Goal: Information Seeking & Learning: Learn about a topic

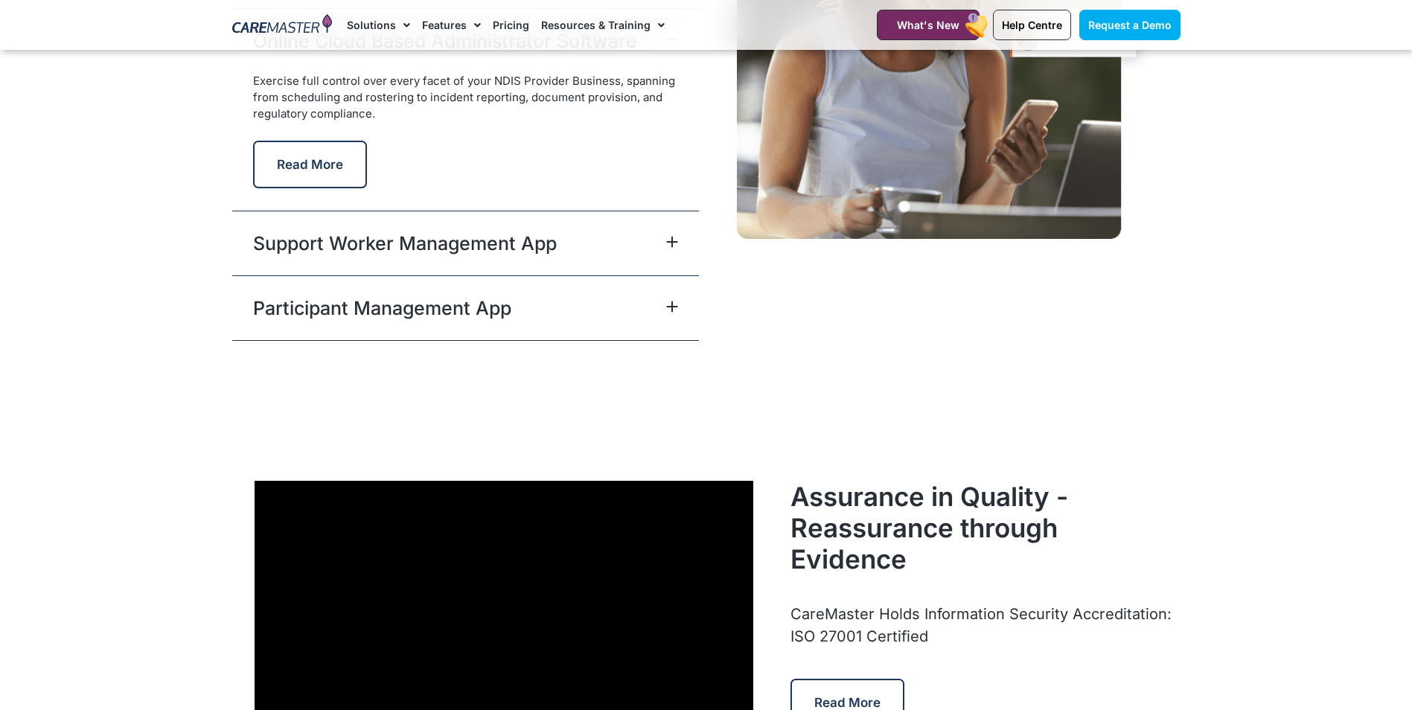
scroll to position [3795, 0]
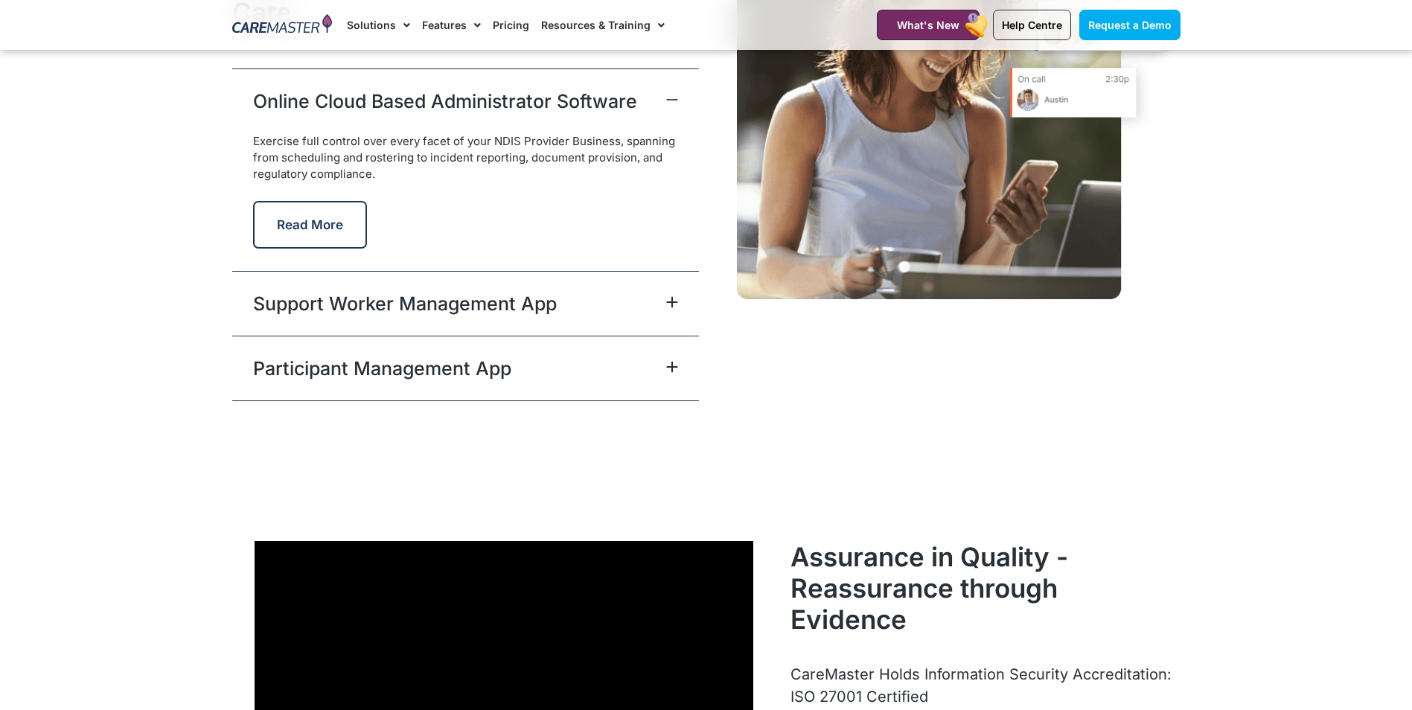
click at [675, 298] on icon at bounding box center [672, 302] width 12 height 12
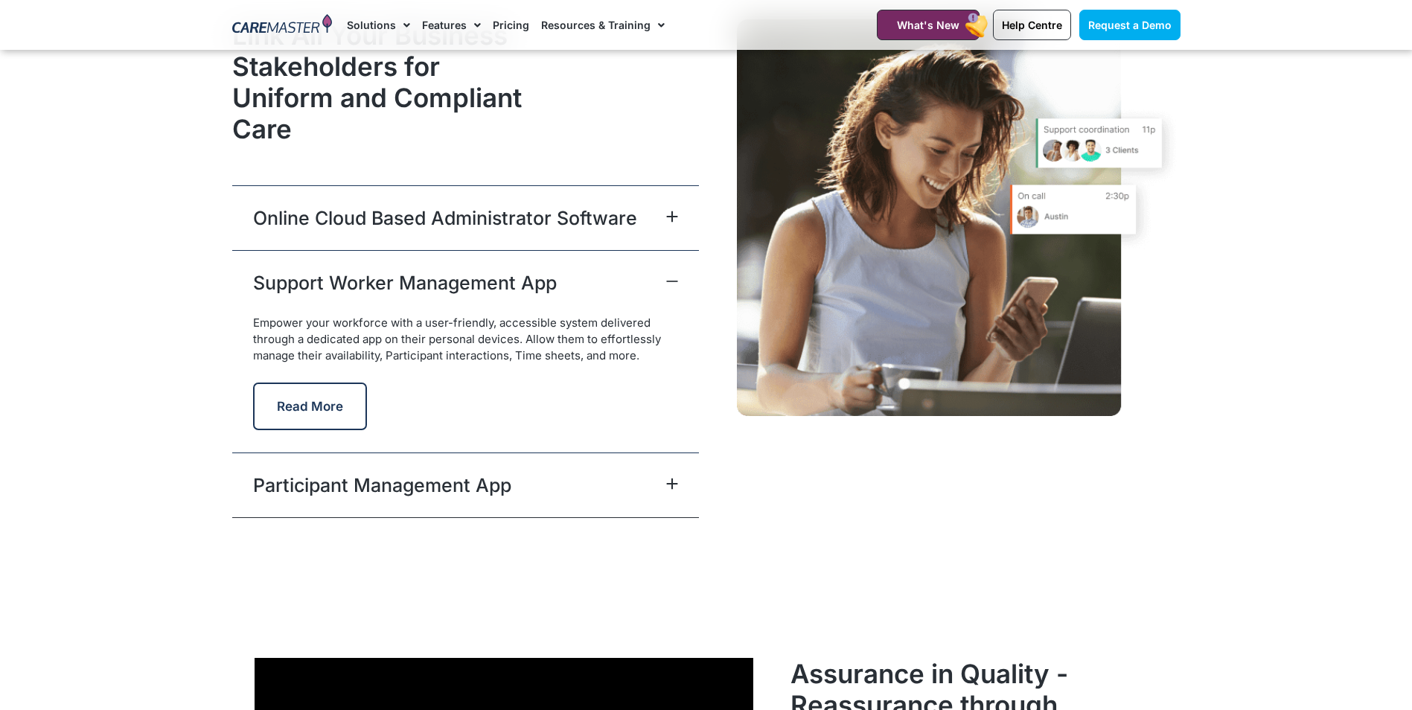
scroll to position [3646, 0]
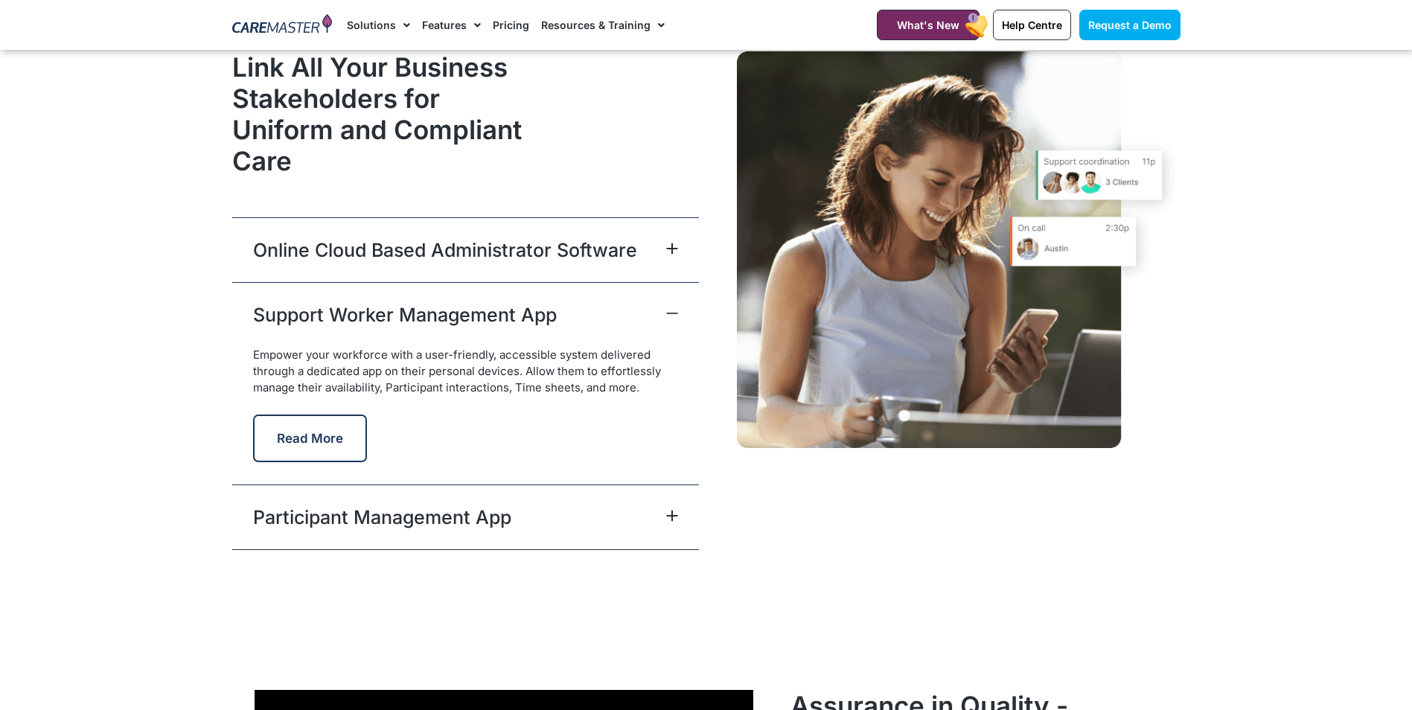
click at [671, 320] on icon at bounding box center [672, 516] width 10 height 10
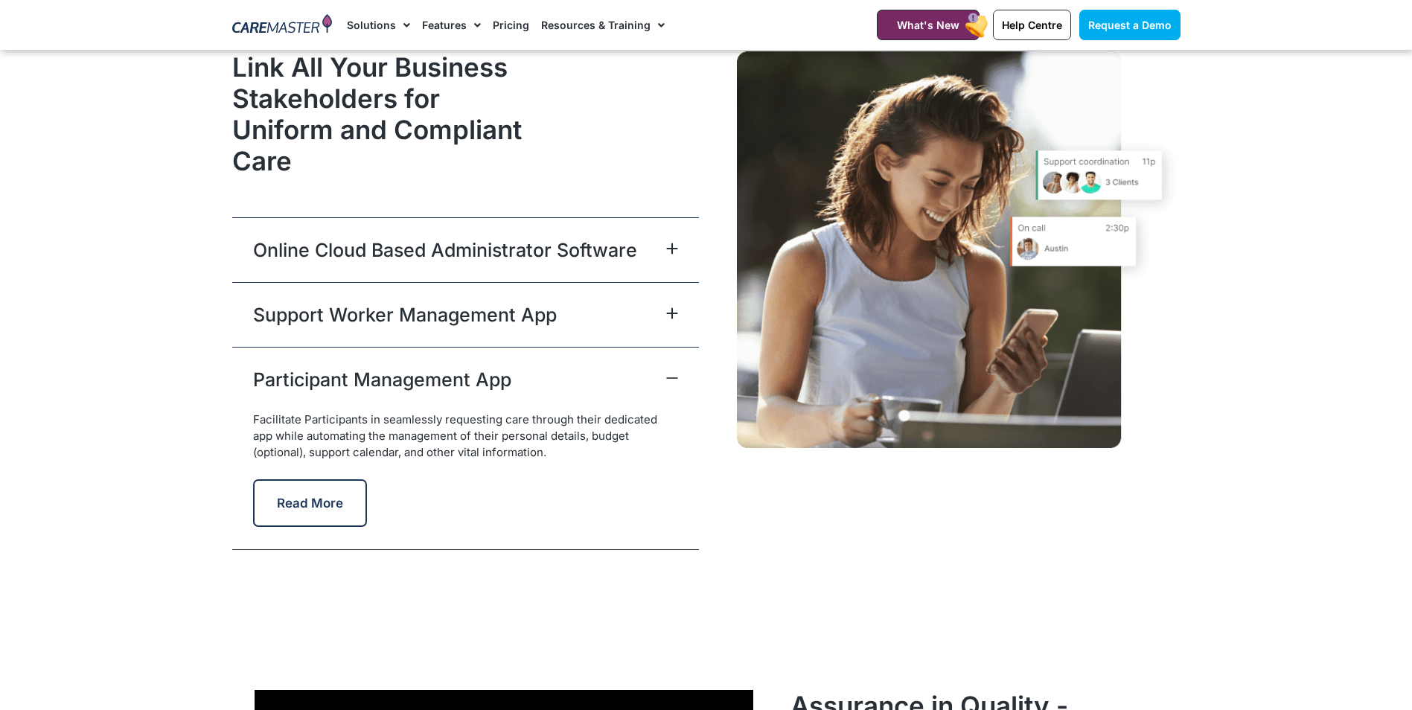
click at [670, 251] on icon at bounding box center [672, 249] width 12 height 12
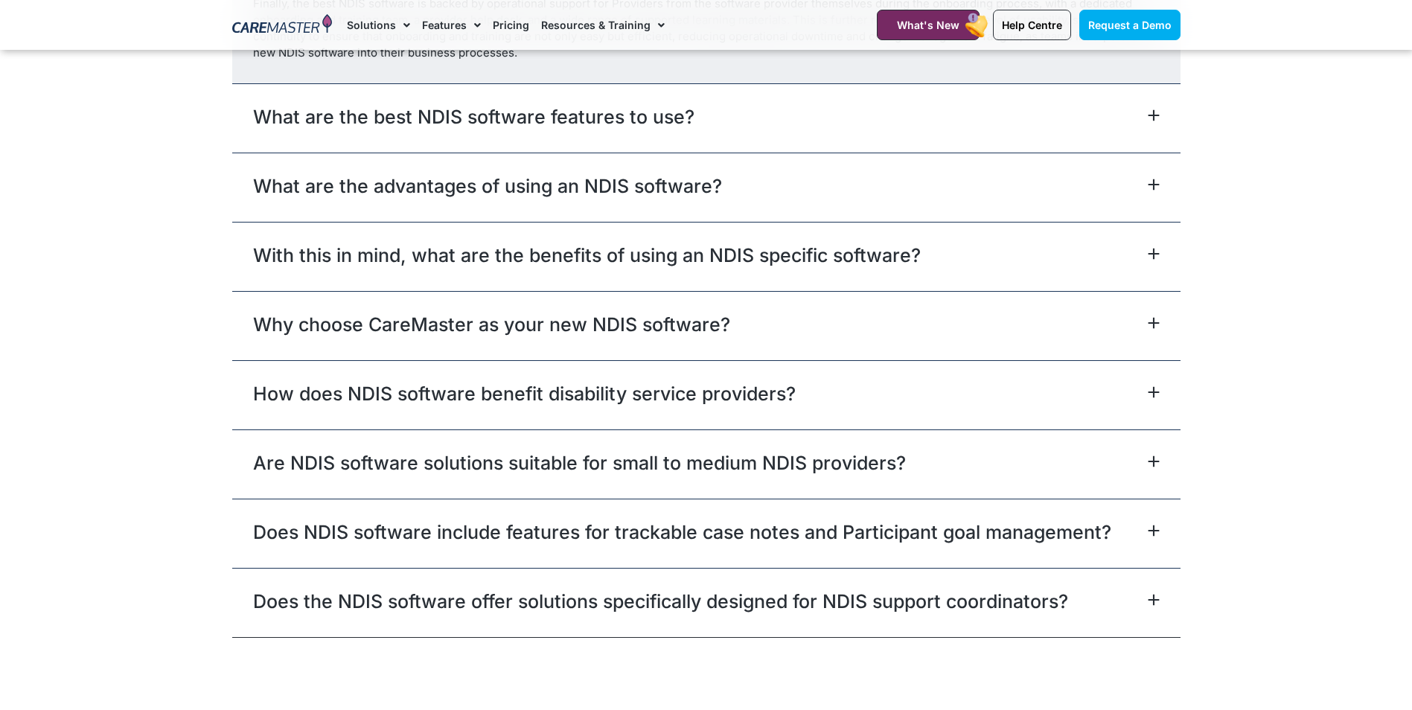
scroll to position [8632, 0]
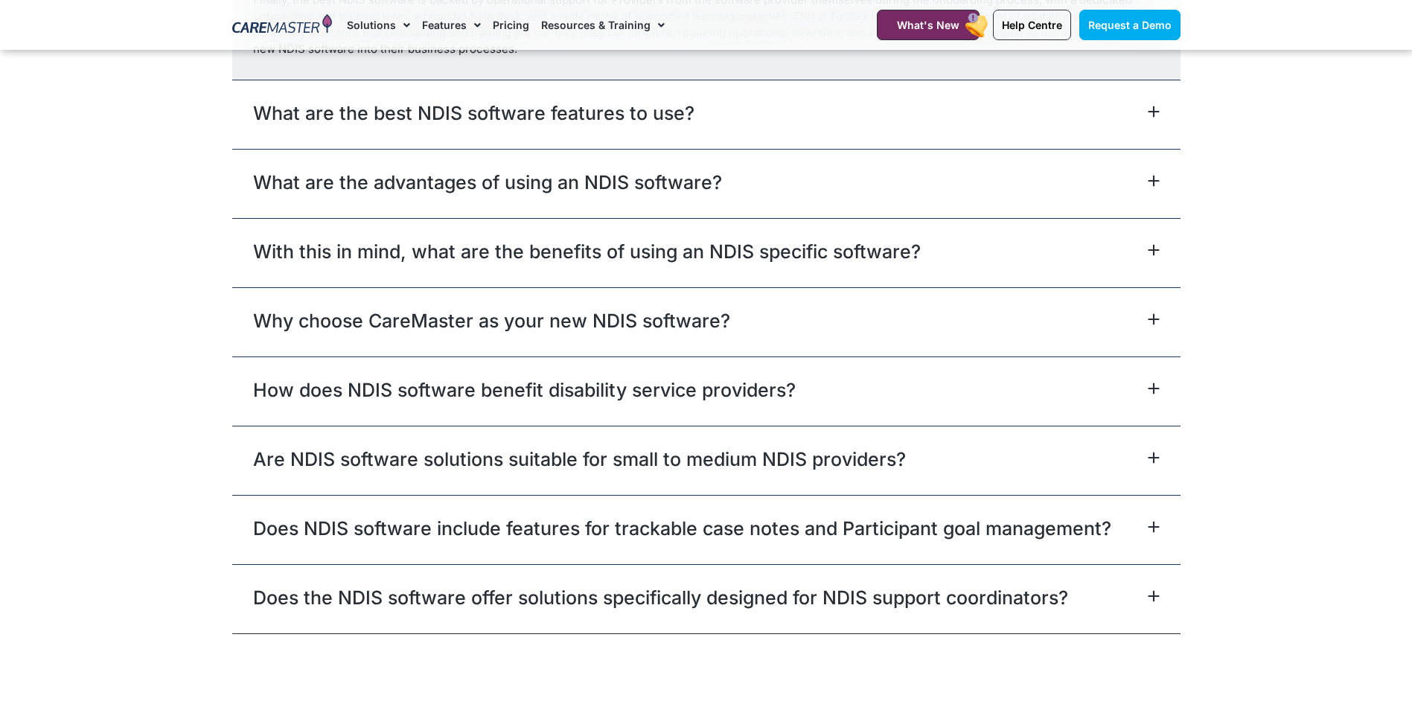
click at [473, 318] on link "Why choose CareMaster as your new NDIS software?" at bounding box center [491, 320] width 477 height 27
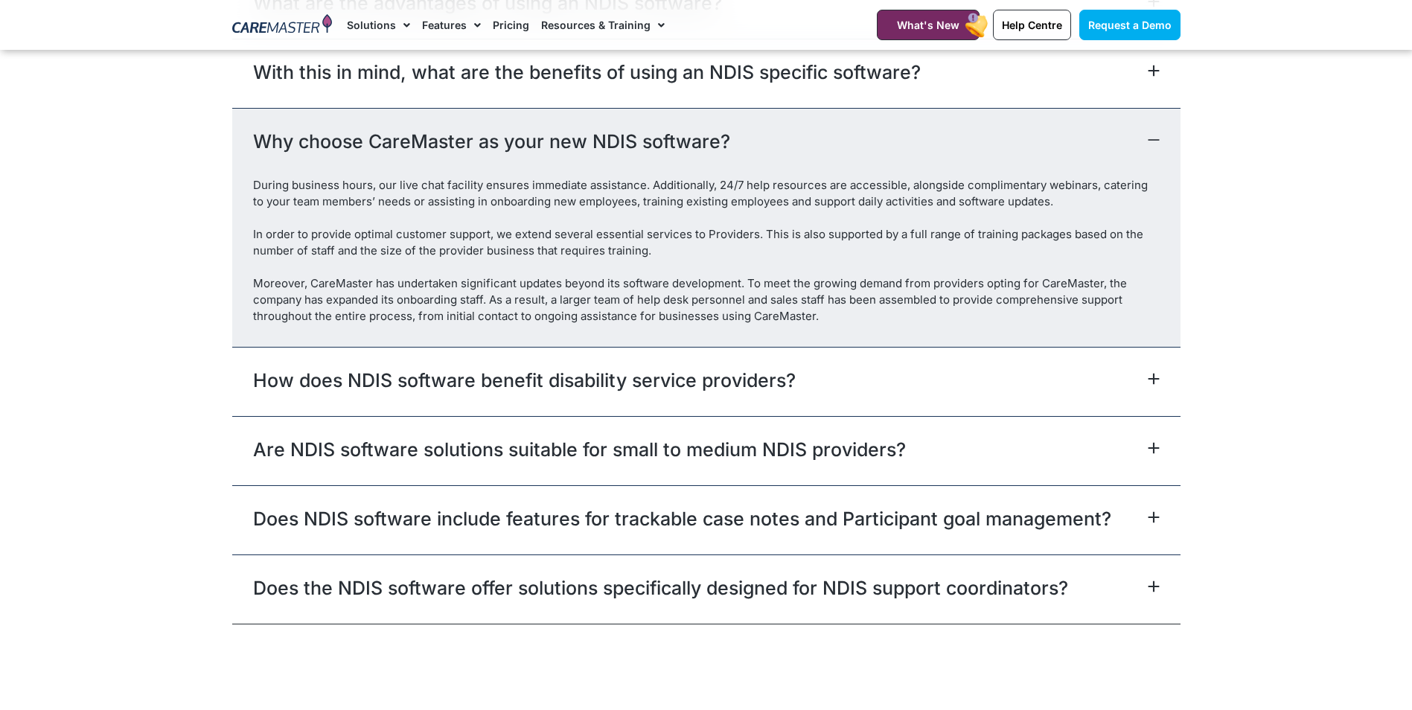
scroll to position [8430, 0]
click at [481, 320] on link "How does NDIS software benefit disability service providers?" at bounding box center [524, 378] width 542 height 27
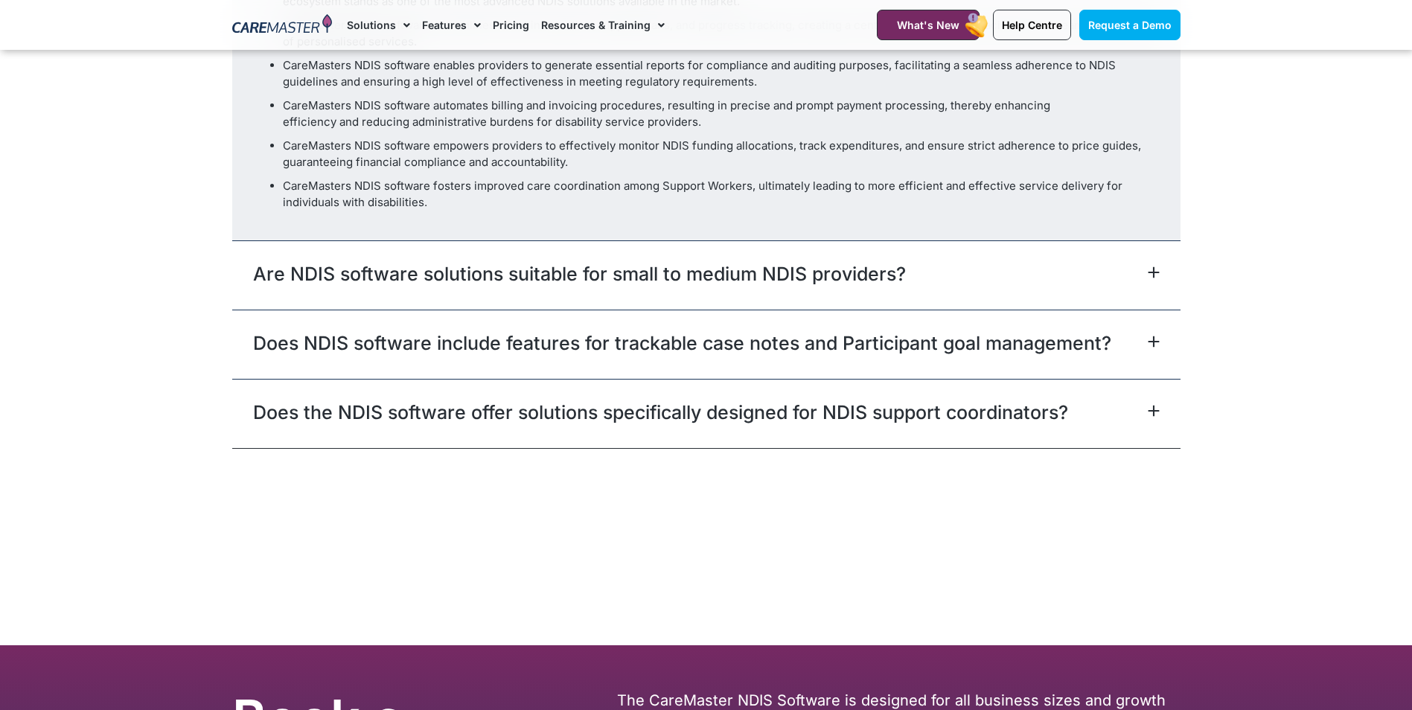
scroll to position [8877, 0]
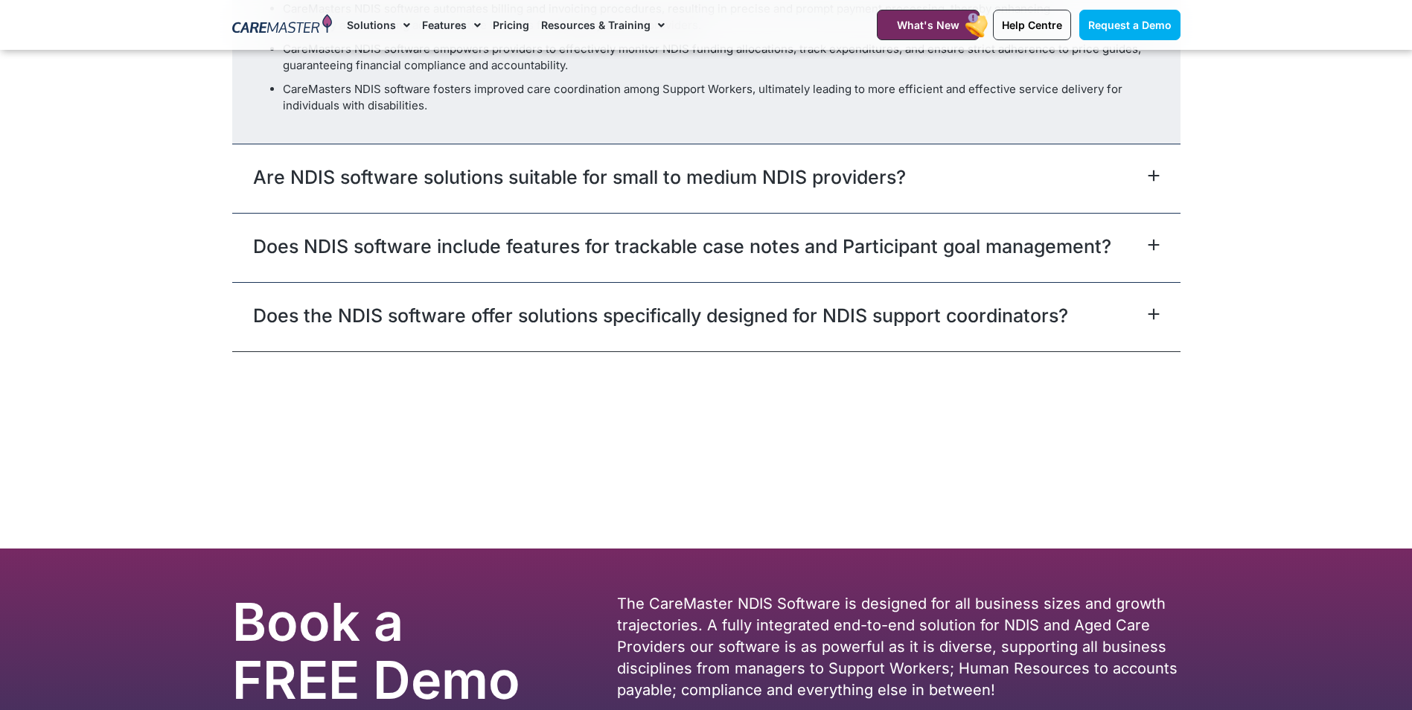
click at [614, 303] on link "Does the NDIS software offer solutions specifically designed for NDIS support c…" at bounding box center [660, 315] width 815 height 27
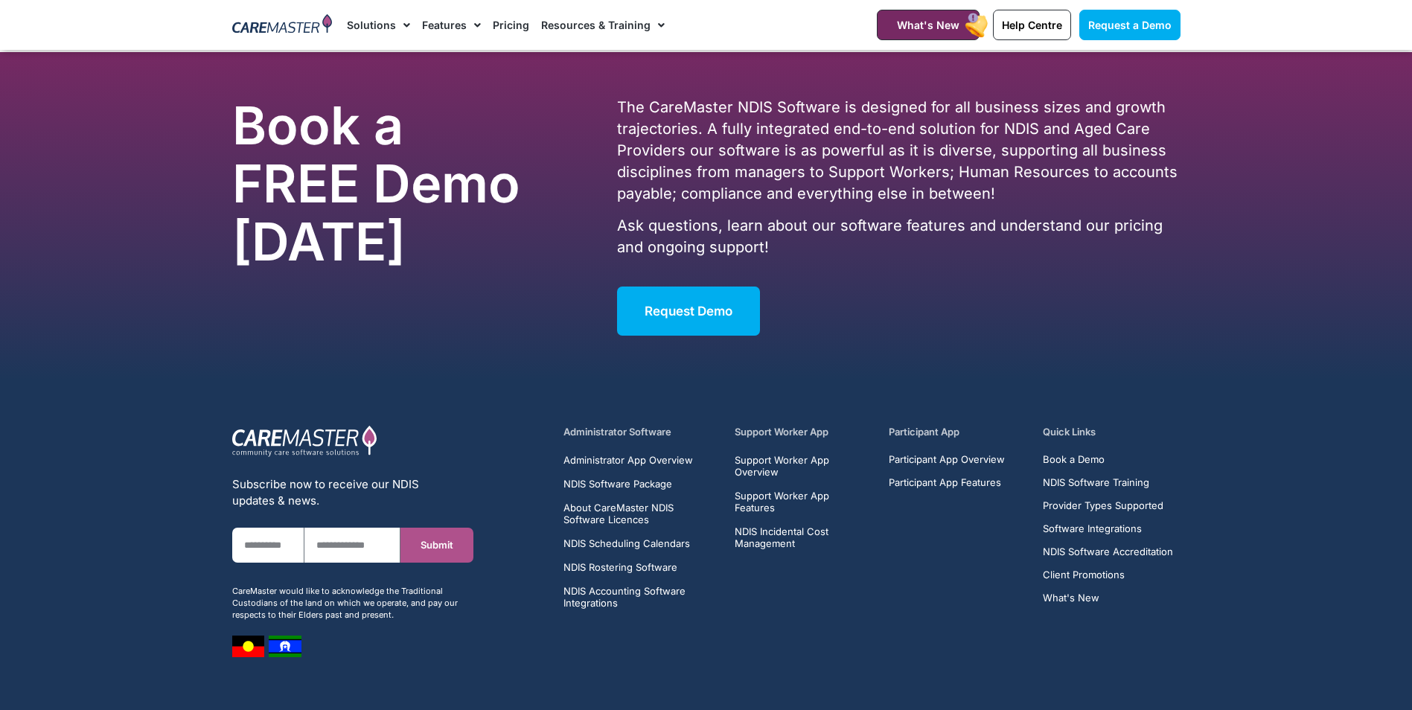
scroll to position [9311, 0]
